Goal: Navigation & Orientation: Find specific page/section

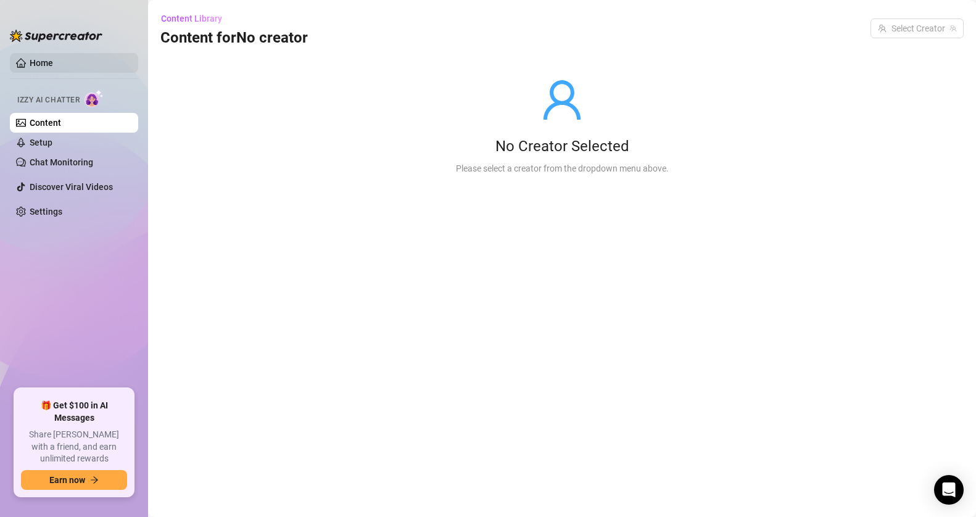
click at [43, 59] on link "Home" at bounding box center [41, 63] width 23 height 10
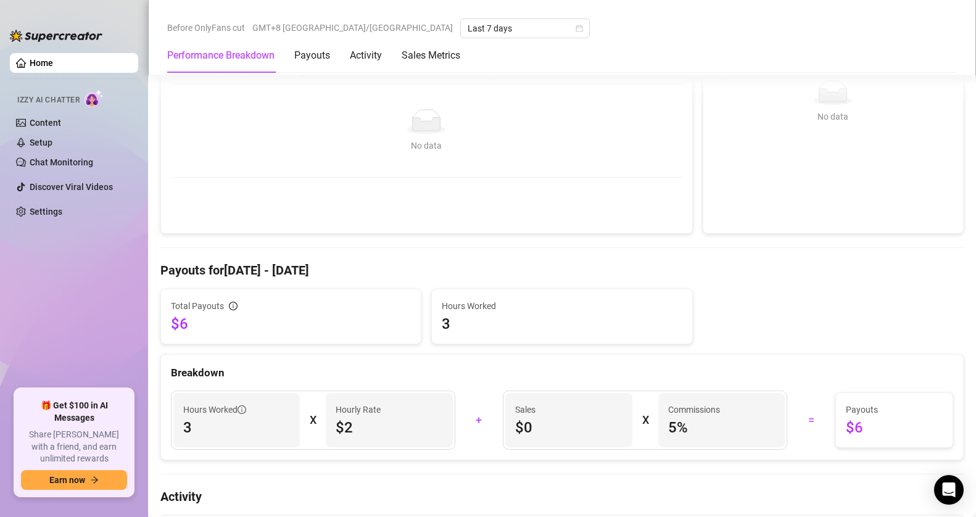
scroll to position [247, 0]
